Goal: Task Accomplishment & Management: Manage account settings

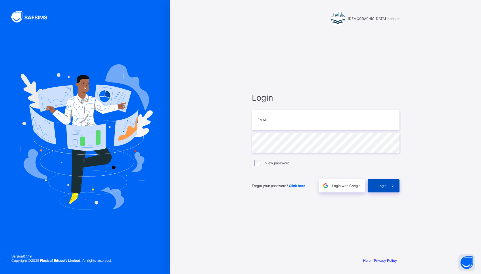
click at [384, 182] on div "Login" at bounding box center [383, 185] width 32 height 13
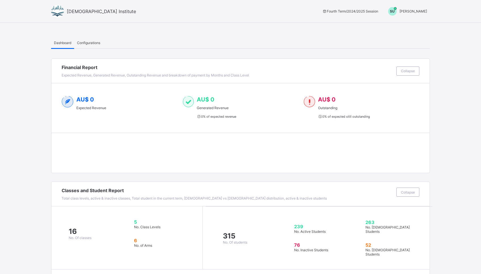
click at [415, 10] on span "[PERSON_NAME]" at bounding box center [413, 11] width 28 height 4
click at [406, 20] on ul "Switch to Admin View Logout" at bounding box center [405, 29] width 48 height 23
click at [412, 9] on span "Sheikh Uzair" at bounding box center [413, 11] width 28 height 4
click at [406, 26] on span "Switch to Admin View" at bounding box center [405, 24] width 43 height 7
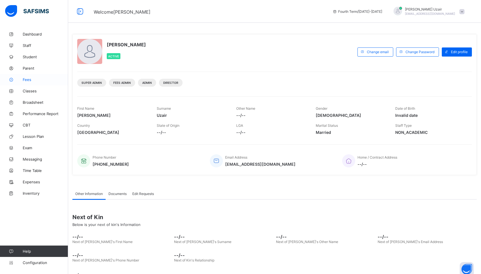
click at [22, 80] on icon at bounding box center [11, 79] width 23 height 4
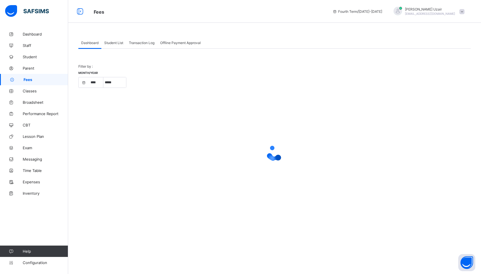
select select "****"
select select "*"
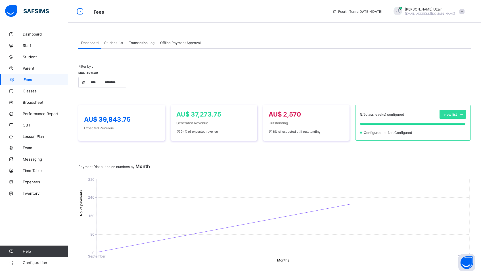
click at [115, 44] on span "Student List" at bounding box center [113, 43] width 19 height 4
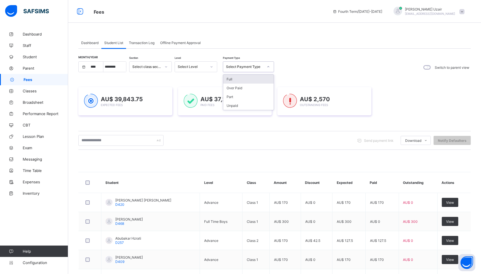
click at [253, 69] on div "Select Payment Type" at bounding box center [243, 67] width 40 height 8
click at [251, 105] on div "Unpaid" at bounding box center [248, 105] width 51 height 9
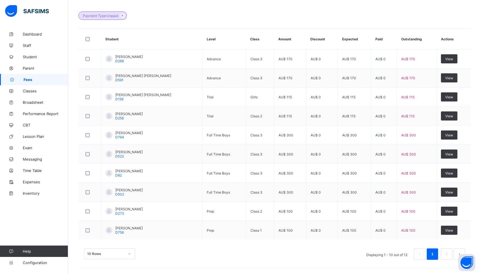
scroll to position [166, 0]
click at [127, 255] on div "10 Rows" at bounding box center [109, 253] width 51 height 11
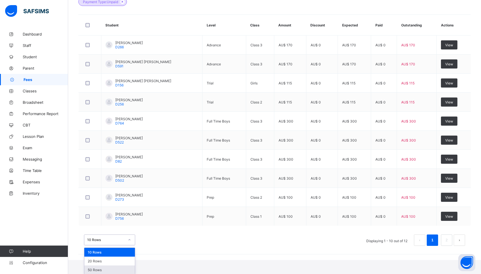
click at [118, 270] on div "50 Rows" at bounding box center [109, 269] width 51 height 9
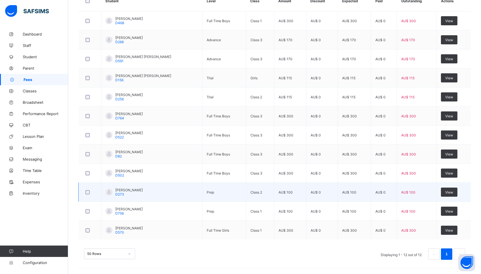
scroll to position [190, 0]
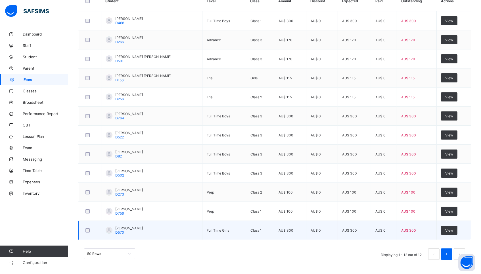
click at [118, 232] on span "D570" at bounding box center [119, 232] width 9 height 4
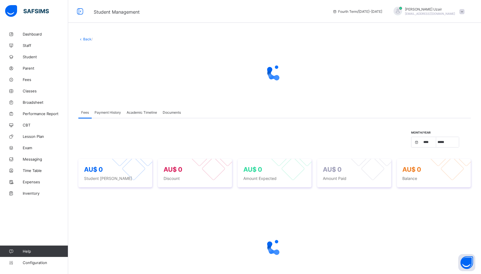
select select "****"
select select "*"
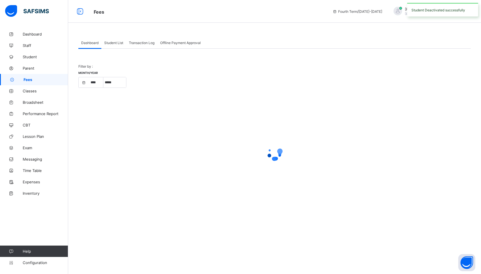
select select "****"
select select "*"
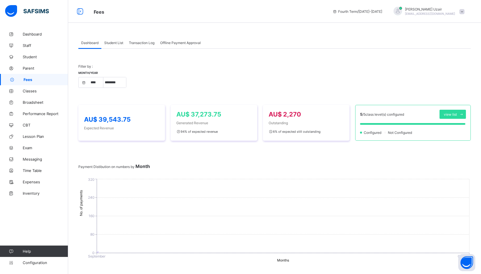
click at [116, 40] on div "Student List" at bounding box center [113, 42] width 25 height 11
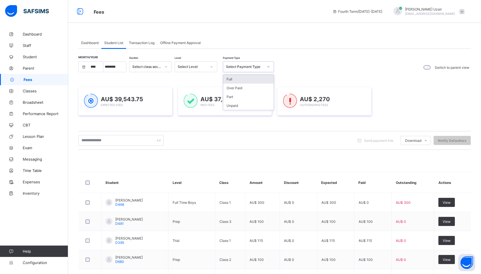
click at [264, 67] on div at bounding box center [268, 66] width 10 height 9
click at [258, 104] on div "Unpaid" at bounding box center [248, 105] width 51 height 9
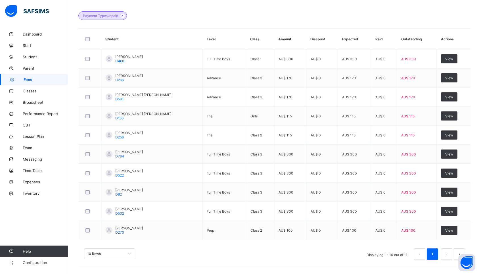
scroll to position [152, 0]
click at [126, 250] on div "10 Rows" at bounding box center [109, 253] width 51 height 11
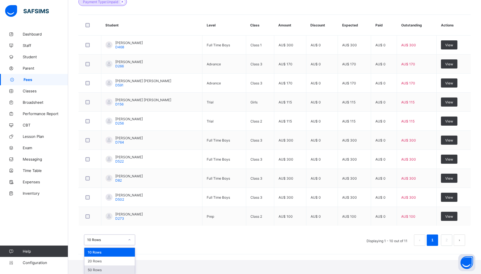
click at [116, 271] on div "50 Rows" at bounding box center [109, 269] width 51 height 9
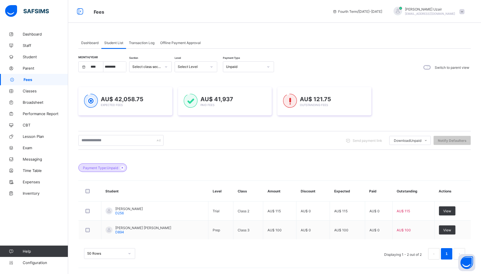
scroll to position [0, 0]
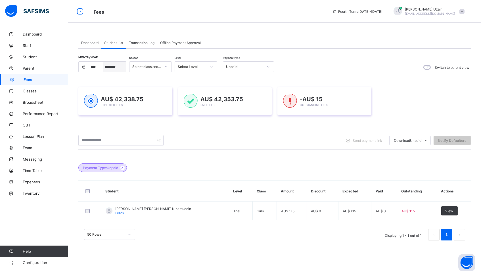
select select "*"
